Goal: Transaction & Acquisition: Purchase product/service

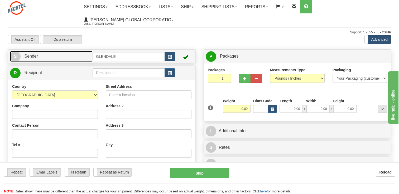
click at [61, 60] on link "S Sender" at bounding box center [51, 56] width 82 height 11
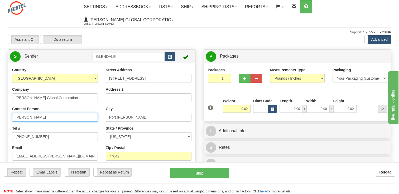
drag, startPoint x: 31, startPoint y: 118, endPoint x: -1, endPoint y: 117, distance: 32.1
click at [0, 117] on html "Training Course Close Toggle navigation Settings Shipping Preferences New Sende…" at bounding box center [199, 97] width 399 height 194
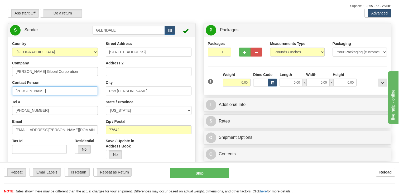
type input "[PERSON_NAME]"
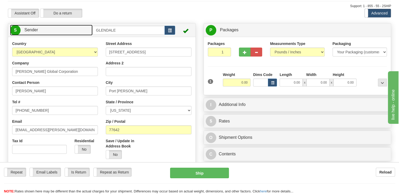
click at [57, 29] on link "S Sender" at bounding box center [51, 30] width 82 height 11
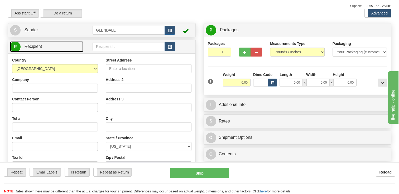
click at [50, 49] on link "R Recipient" at bounding box center [46, 46] width 73 height 11
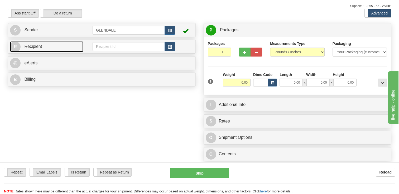
click at [50, 49] on link "R Recipient" at bounding box center [46, 46] width 73 height 11
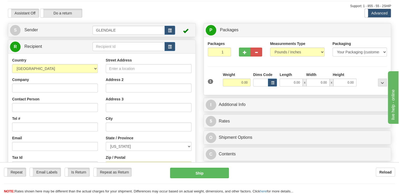
click at [46, 82] on div "Company" at bounding box center [55, 85] width 86 height 16
click at [45, 90] on input "Company" at bounding box center [55, 88] width 86 height 9
paste input "[PERSON_NAME] / [PERSON_NAME]"
type input "[PERSON_NAME] / [PERSON_NAME]"
drag, startPoint x: 67, startPoint y: 89, endPoint x: 0, endPoint y: 102, distance: 68.2
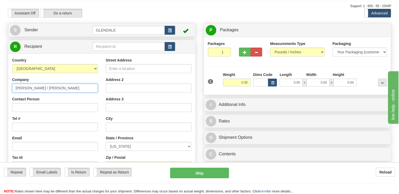
click at [0, 102] on html "Training Course Close Toggle navigation Settings Shipping Preferences New Sende…" at bounding box center [199, 71] width 399 height 194
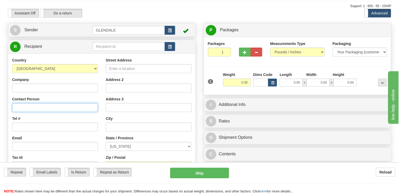
click at [59, 105] on input "Contact Person" at bounding box center [55, 107] width 86 height 9
paste input "[PERSON_NAME] / [PERSON_NAME]"
type input "[PERSON_NAME] / [PERSON_NAME]"
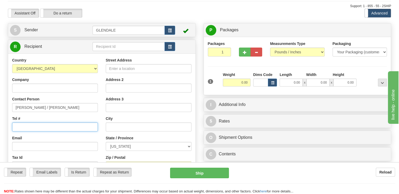
click at [36, 127] on input "Tel #" at bounding box center [55, 127] width 86 height 9
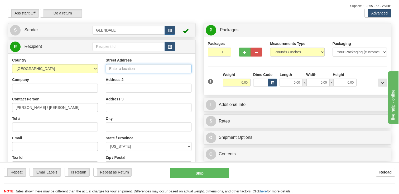
click at [142, 69] on input "Street Address" at bounding box center [149, 68] width 86 height 9
paste input "[STREET_ADDRESS]"
type input "[STREET_ADDRESS]"
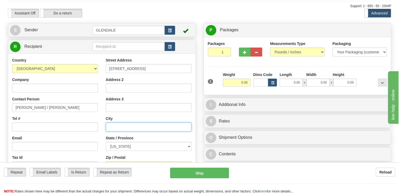
type input "[GEOGRAPHIC_DATA]"
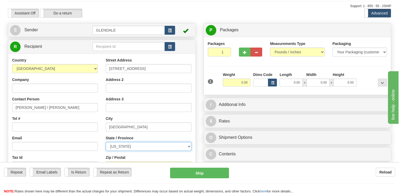
select select "OH"
type input "43054"
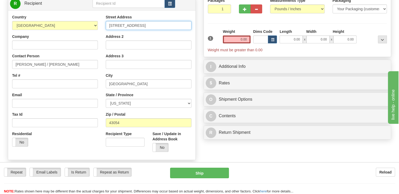
scroll to position [79, 0]
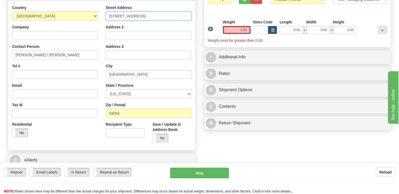
type input "[STREET_ADDRESS]"
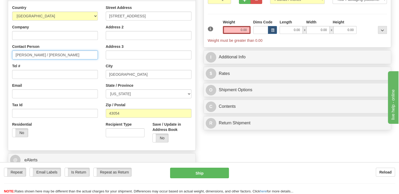
drag, startPoint x: 73, startPoint y: 57, endPoint x: 0, endPoint y: 43, distance: 74.4
click at [0, 45] on html "Training Course Close Toggle navigation Settings Shipping Preferences New Sende…" at bounding box center [199, 18] width 399 height 194
type input "[PERSON_NAME]"
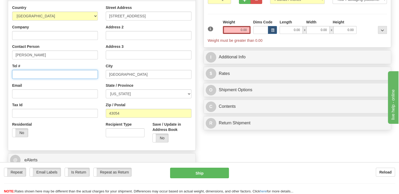
paste input "[PHONE_NUMBER]"
drag, startPoint x: 21, startPoint y: 75, endPoint x: 0, endPoint y: 72, distance: 20.8
click at [0, 72] on html "Training Course Close Toggle navigation Settings Shipping Preferences New Sende…" at bounding box center [199, 18] width 399 height 194
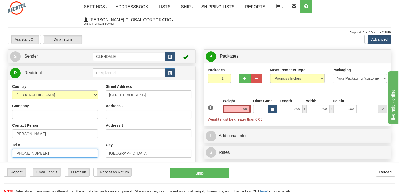
scroll to position [0, 0]
type input "[PHONE_NUMBER]"
click at [239, 110] on input "0.00" at bounding box center [237, 109] width 28 height 8
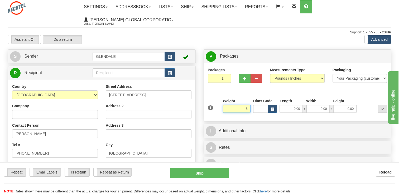
type input "5.00"
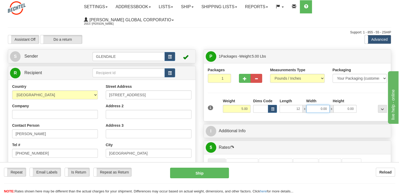
type input "12.00"
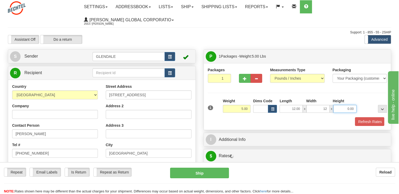
type input "12.00"
type input "1.00"
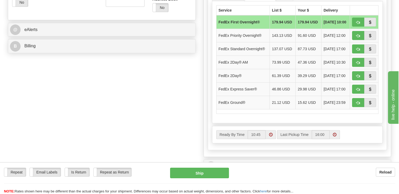
scroll to position [211, 0]
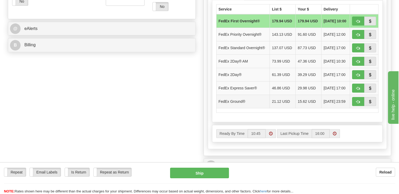
click at [242, 100] on td "FedEx Ground®" at bounding box center [242, 101] width 53 height 13
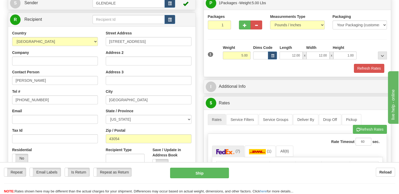
scroll to position [53, 0]
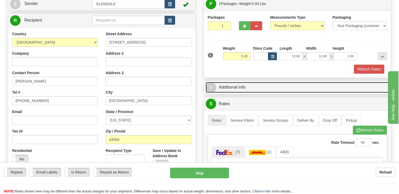
click at [250, 87] on link "I Additional Info" at bounding box center [296, 87] width 183 height 11
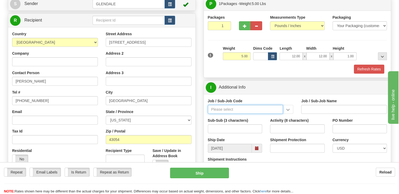
click at [241, 112] on input "Job / Sub-Job Code" at bounding box center [245, 109] width 75 height 9
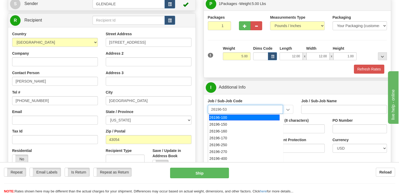
type input "26196-530"
click at [236, 117] on div "26196-530" at bounding box center [244, 118] width 70 height 6
type input "PORT [PERSON_NAME] LNG - ENERGY FIELD PROFESSIONALS"
type input "26196-530"
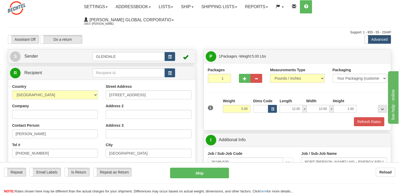
scroll to position [0, 0]
click at [75, 57] on link "S Sender" at bounding box center [51, 56] width 82 height 11
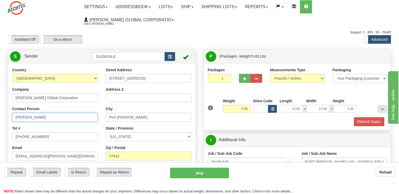
drag, startPoint x: 48, startPoint y: 115, endPoint x: 0, endPoint y: 115, distance: 47.7
click at [0, 116] on html "Training Course Close Toggle navigation Settings Shipping Preferences New Sende…" at bounding box center [199, 97] width 399 height 194
paste input "[PERSON_NAME]"
drag, startPoint x: 31, startPoint y: 116, endPoint x: 364, endPoint y: 89, distance: 334.6
click at [342, 50] on div "Create a label for the return Create Pickup Without Label S Sender" at bounding box center [199, 50] width 391 height 0
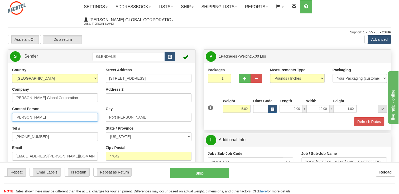
paste input "[PERSON_NAME]"
type input "[PERSON_NAME]"
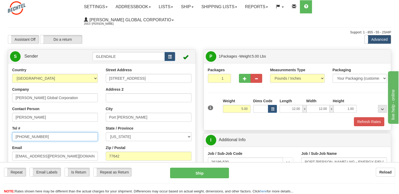
drag, startPoint x: 5, startPoint y: 140, endPoint x: 0, endPoint y: 142, distance: 5.3
click at [0, 142] on html "Training Course Close Toggle navigation Settings Shipping Preferences New Sende…" at bounding box center [199, 97] width 399 height 194
paste input "[PHONE_NUMBER]"
type input "(409) 282- 2380"
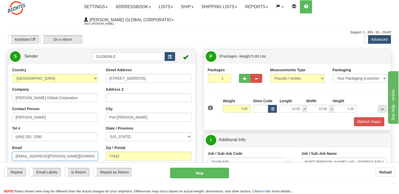
drag, startPoint x: 61, startPoint y: 158, endPoint x: -1, endPoint y: 156, distance: 62.2
click at [0, 156] on html "Training Course Close Toggle navigation Settings Shipping Preferences New Sende…" at bounding box center [199, 97] width 399 height 194
paste input "eahanusc@B"
type input "[EMAIL_ADDRESS][PERSON_NAME][DOMAIN_NAME]"
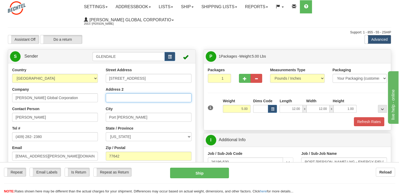
click at [146, 99] on input "Address 2" at bounding box center [149, 98] width 86 height 9
click at [208, 33] on div "Support: 1 - 855 - 55 - 2SHIP" at bounding box center [199, 32] width 383 height 4
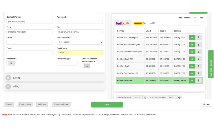
scroll to position [211, 0]
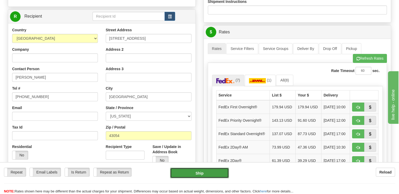
click at [198, 170] on button "Ship" at bounding box center [199, 173] width 58 height 11
type input "92"
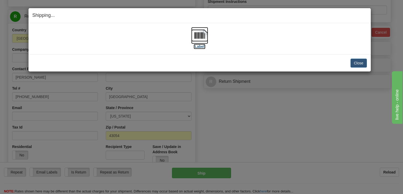
click at [201, 46] on label "[Label]" at bounding box center [199, 46] width 12 height 5
